Goal: Transaction & Acquisition: Purchase product/service

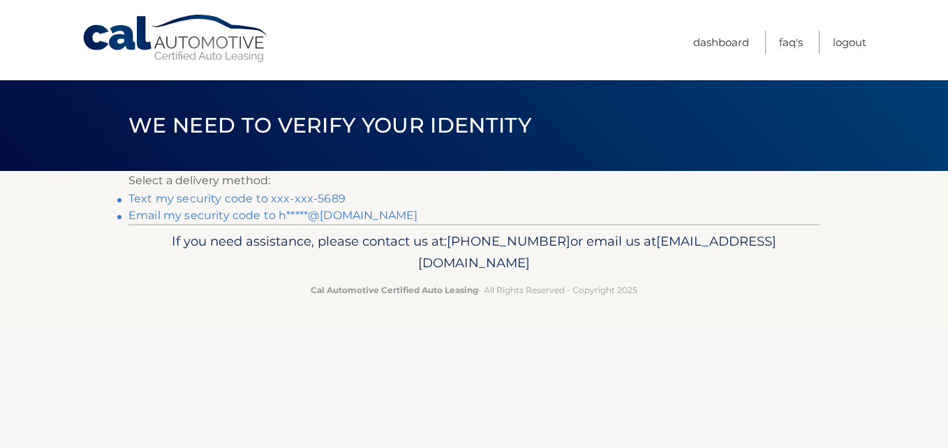
click at [278, 204] on link "Text my security code to xxx-xxx-5689" at bounding box center [236, 198] width 217 height 13
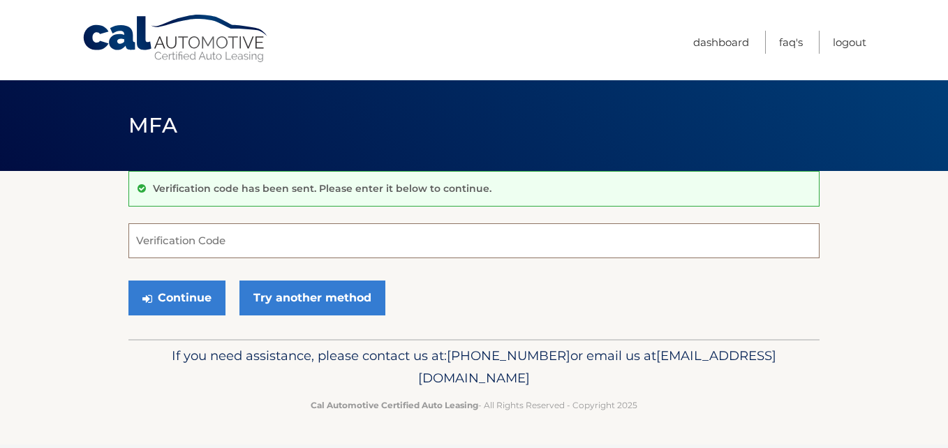
click at [219, 240] on input "Verification Code" at bounding box center [473, 240] width 691 height 35
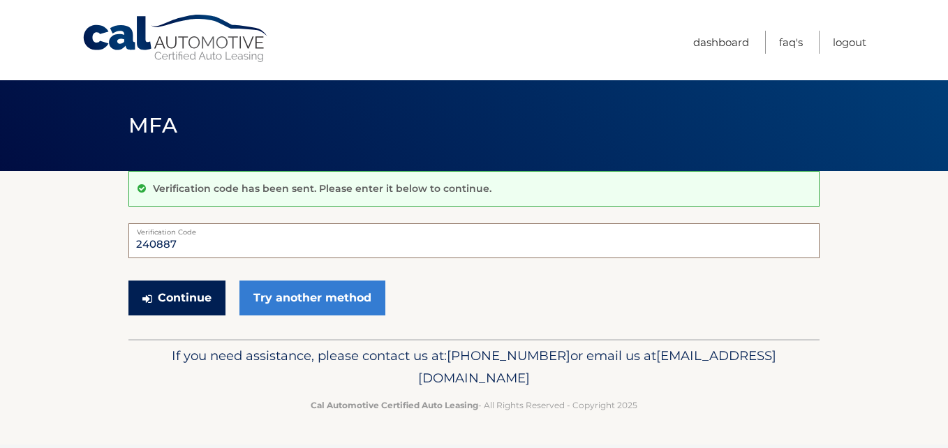
type input "240887"
click at [181, 309] on button "Continue" at bounding box center [176, 298] width 97 height 35
click at [145, 309] on button "Continue" at bounding box center [176, 298] width 97 height 35
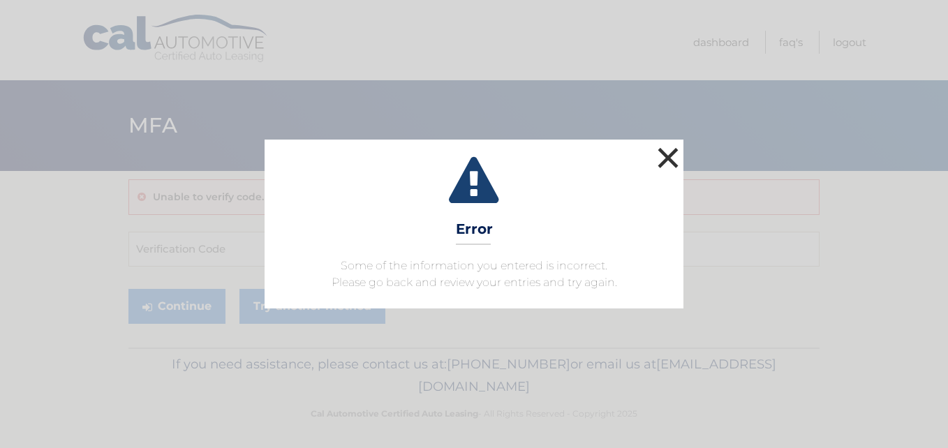
click at [664, 158] on button "×" at bounding box center [668, 158] width 28 height 28
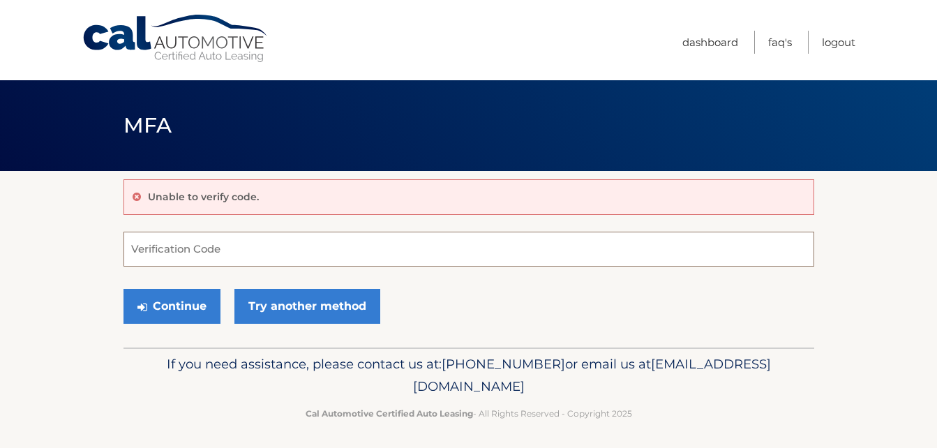
click at [190, 248] on input "Verification Code" at bounding box center [469, 249] width 691 height 35
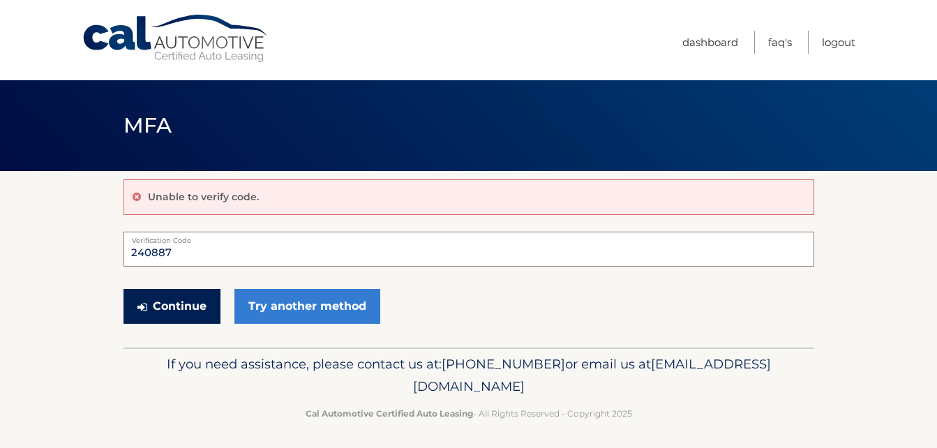
type input "240887"
click at [167, 295] on button "Continue" at bounding box center [172, 306] width 97 height 35
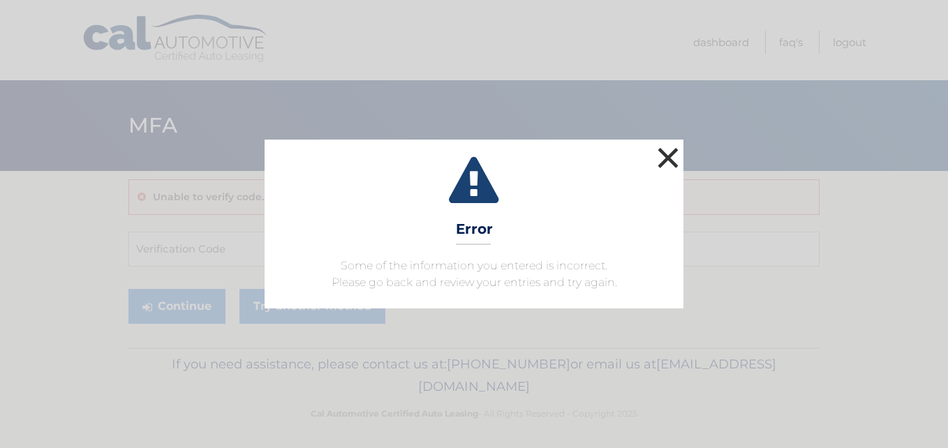
click at [665, 161] on button "×" at bounding box center [668, 158] width 28 height 28
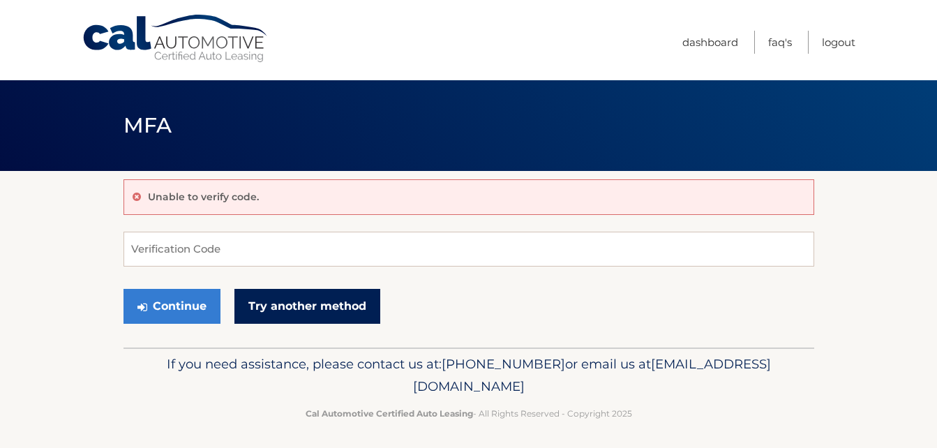
click at [327, 311] on link "Try another method" at bounding box center [308, 306] width 146 height 35
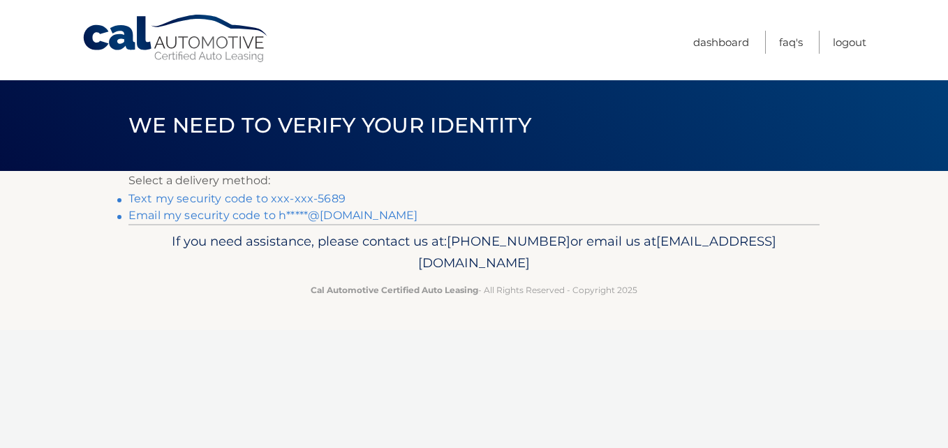
click at [244, 193] on link "Text my security code to xxx-xxx-5689" at bounding box center [236, 198] width 217 height 13
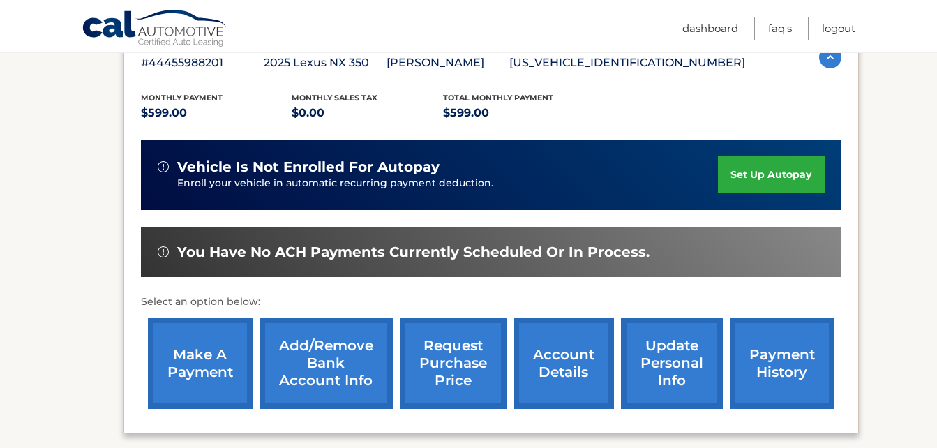
scroll to position [284, 0]
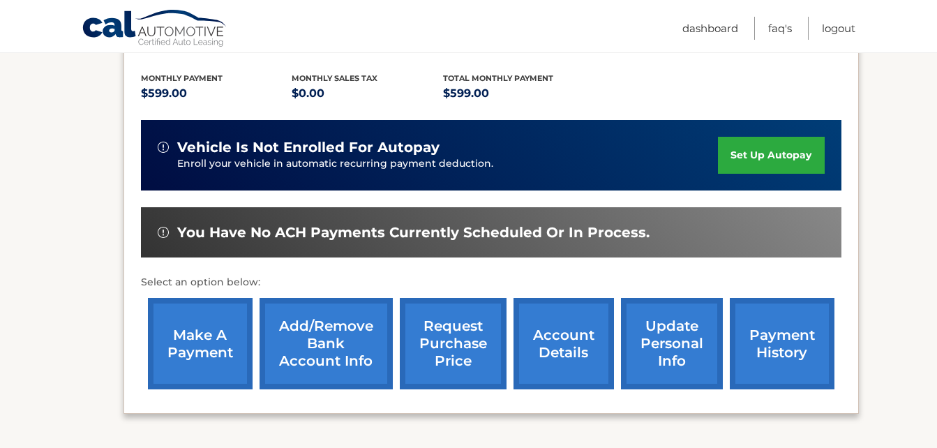
click at [211, 355] on link "make a payment" at bounding box center [200, 343] width 105 height 91
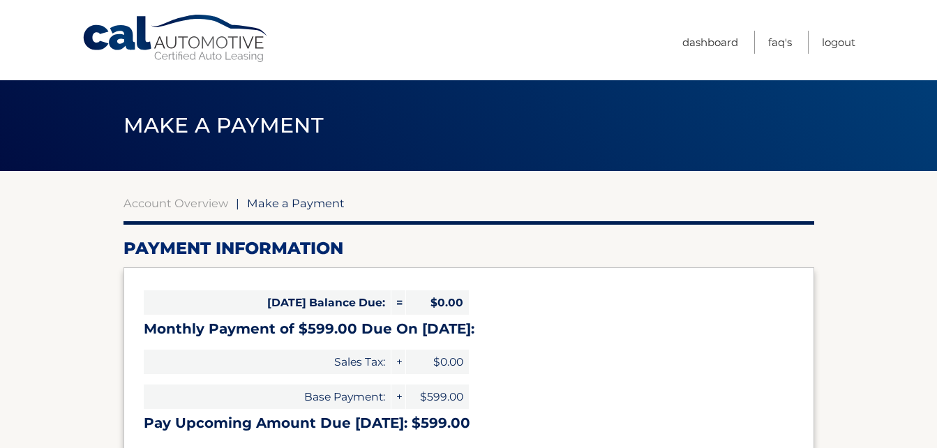
select select "ZGYxMDBiYzAtY2NhOS00YmJhLWE0ZmYtOGQ4YjQzNDhjYmVi"
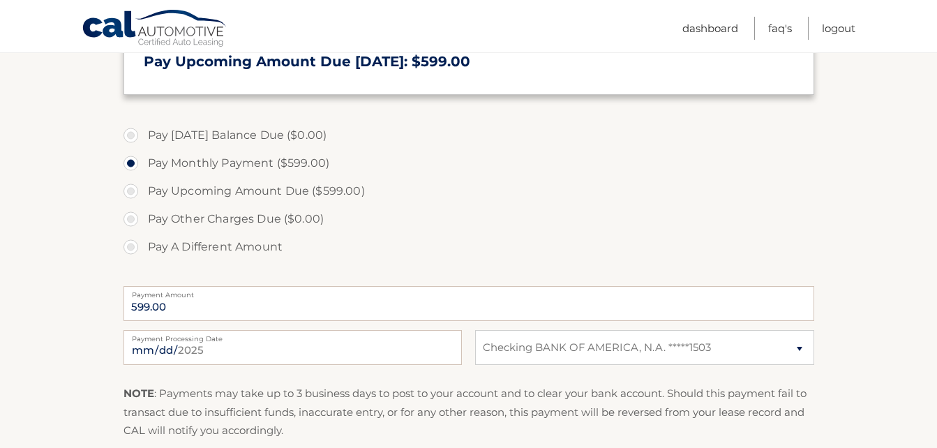
scroll to position [363, 0]
click at [190, 350] on input "2025-09-07" at bounding box center [293, 346] width 339 height 35
type input "2025-09-26"
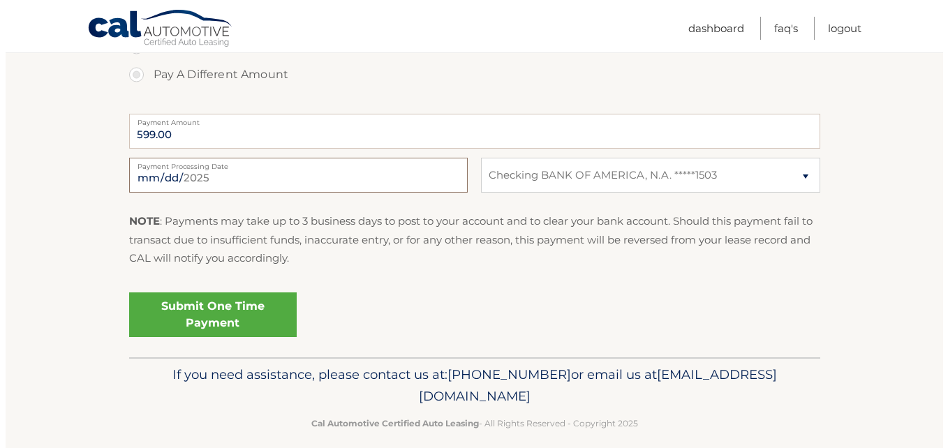
scroll to position [540, 0]
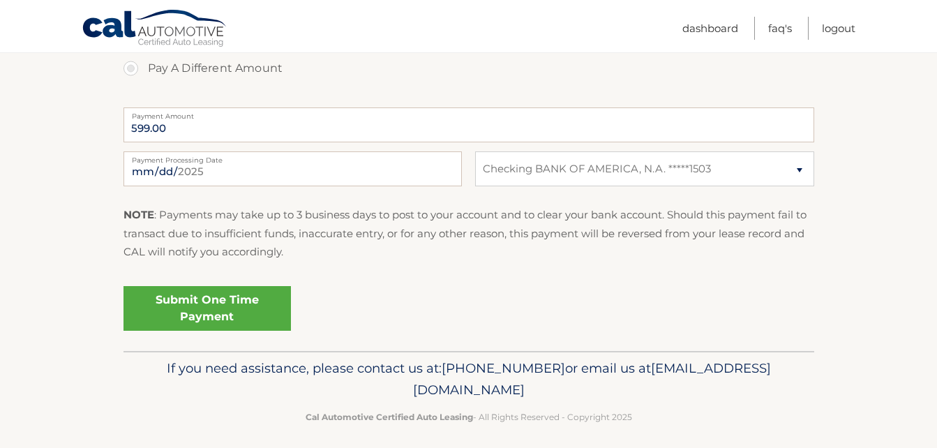
click at [222, 304] on link "Submit One Time Payment" at bounding box center [208, 308] width 168 height 45
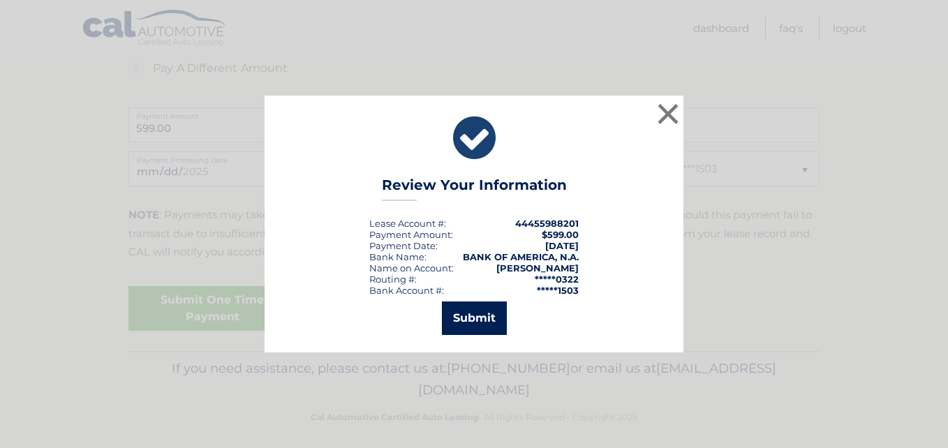
click at [501, 309] on button "Submit" at bounding box center [474, 319] width 65 height 34
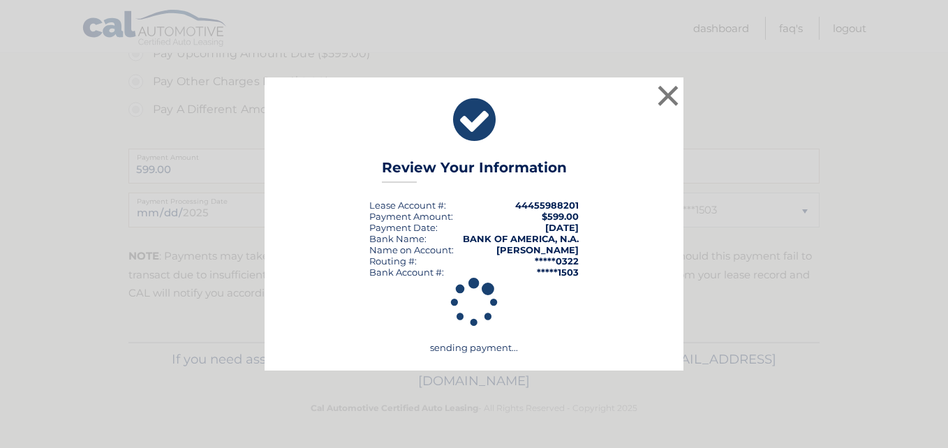
scroll to position [499, 0]
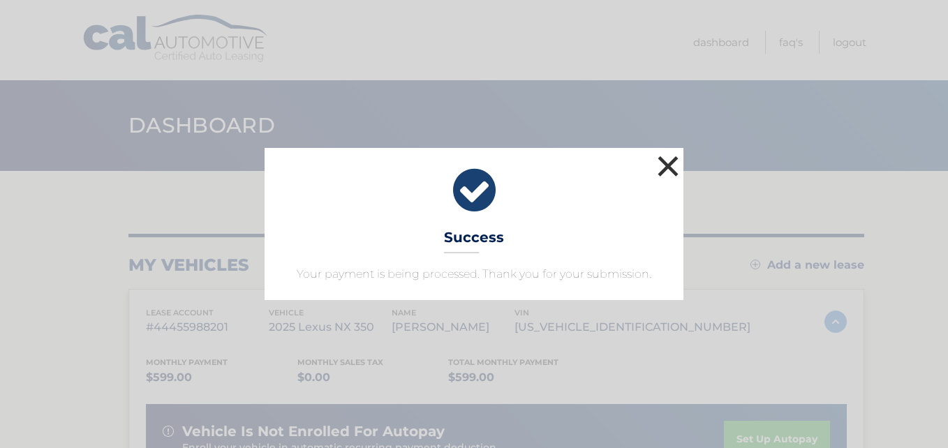
click at [668, 166] on button "×" at bounding box center [668, 166] width 28 height 28
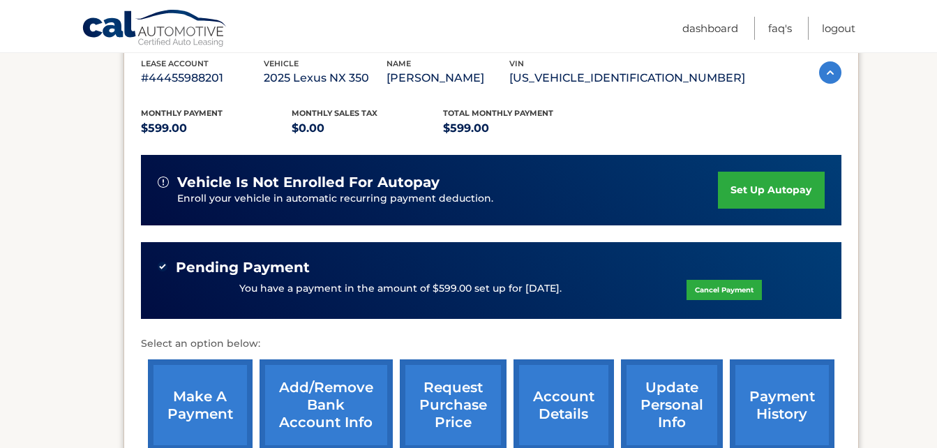
scroll to position [229, 0]
